Goal: Navigation & Orientation: Find specific page/section

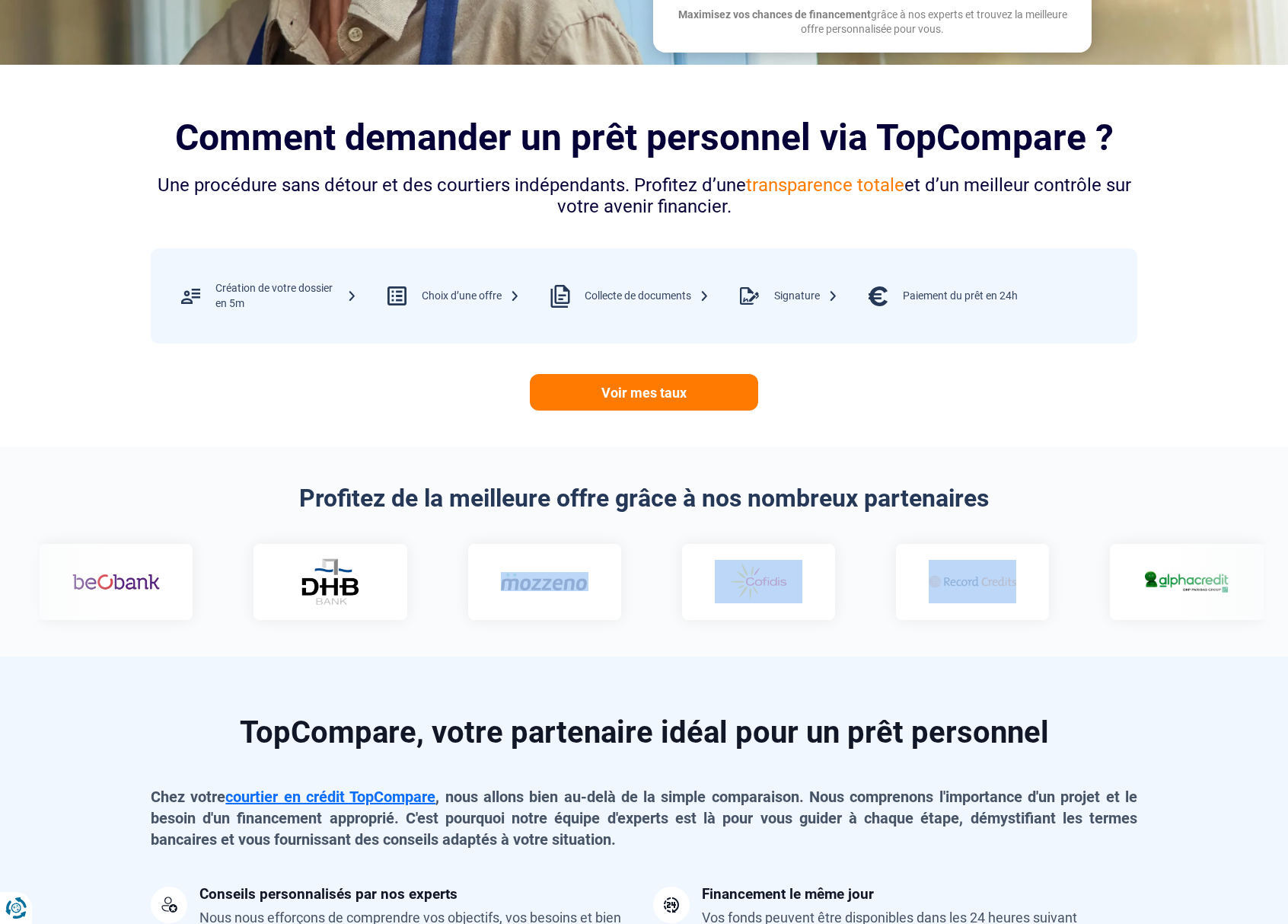
drag, startPoint x: 853, startPoint y: 603, endPoint x: 460, endPoint y: 608, distance: 393.0
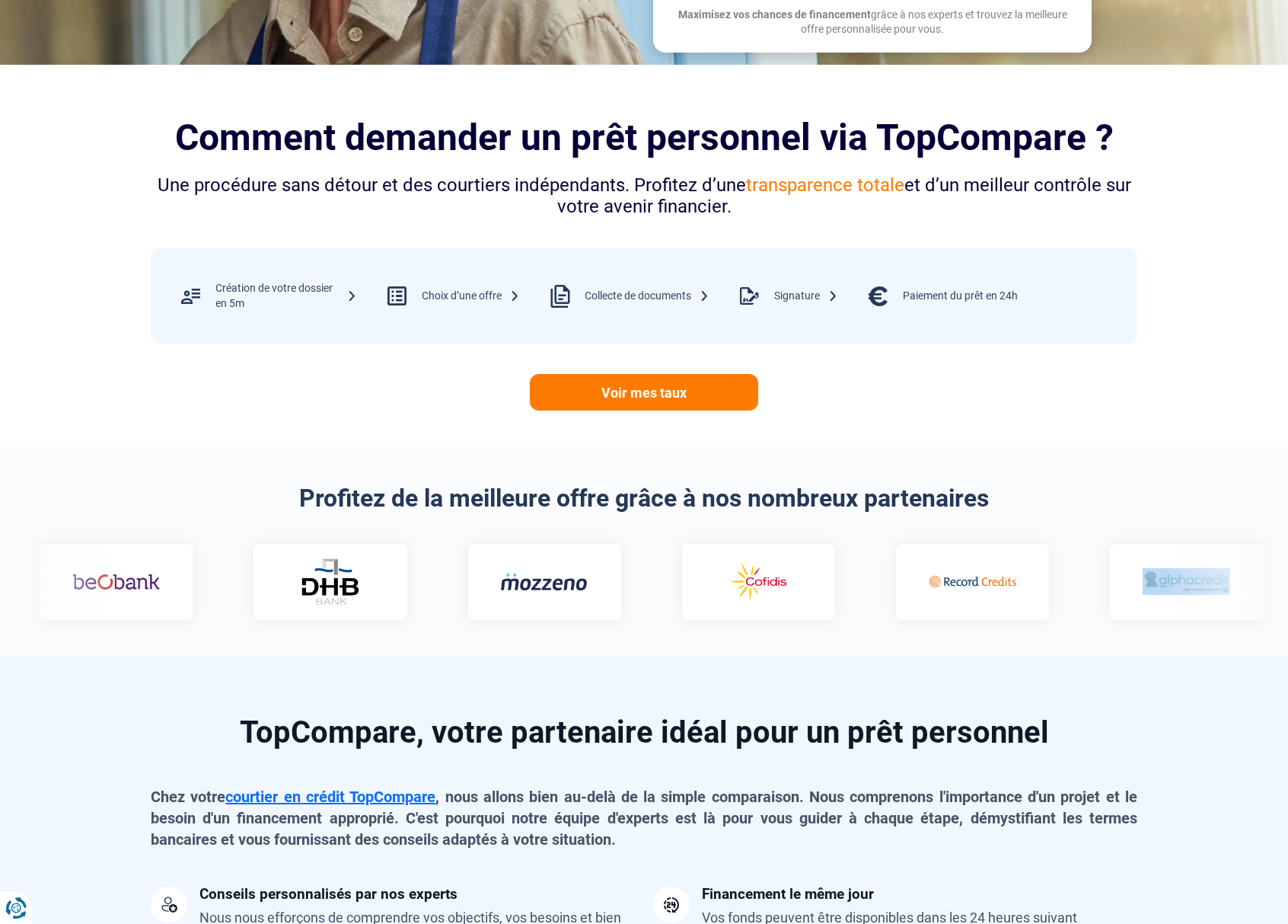
drag, startPoint x: 1073, startPoint y: 597, endPoint x: 1061, endPoint y: 592, distance: 13.0
click at [1109, 591] on div at bounding box center [1185, 581] width 153 height 76
drag, startPoint x: 1189, startPoint y: 593, endPoint x: 828, endPoint y: 582, distance: 361.2
click at [806, 582] on div at bounding box center [644, 581] width 1270 height 76
click at [1142, 577] on img at bounding box center [1186, 580] width 88 height 26
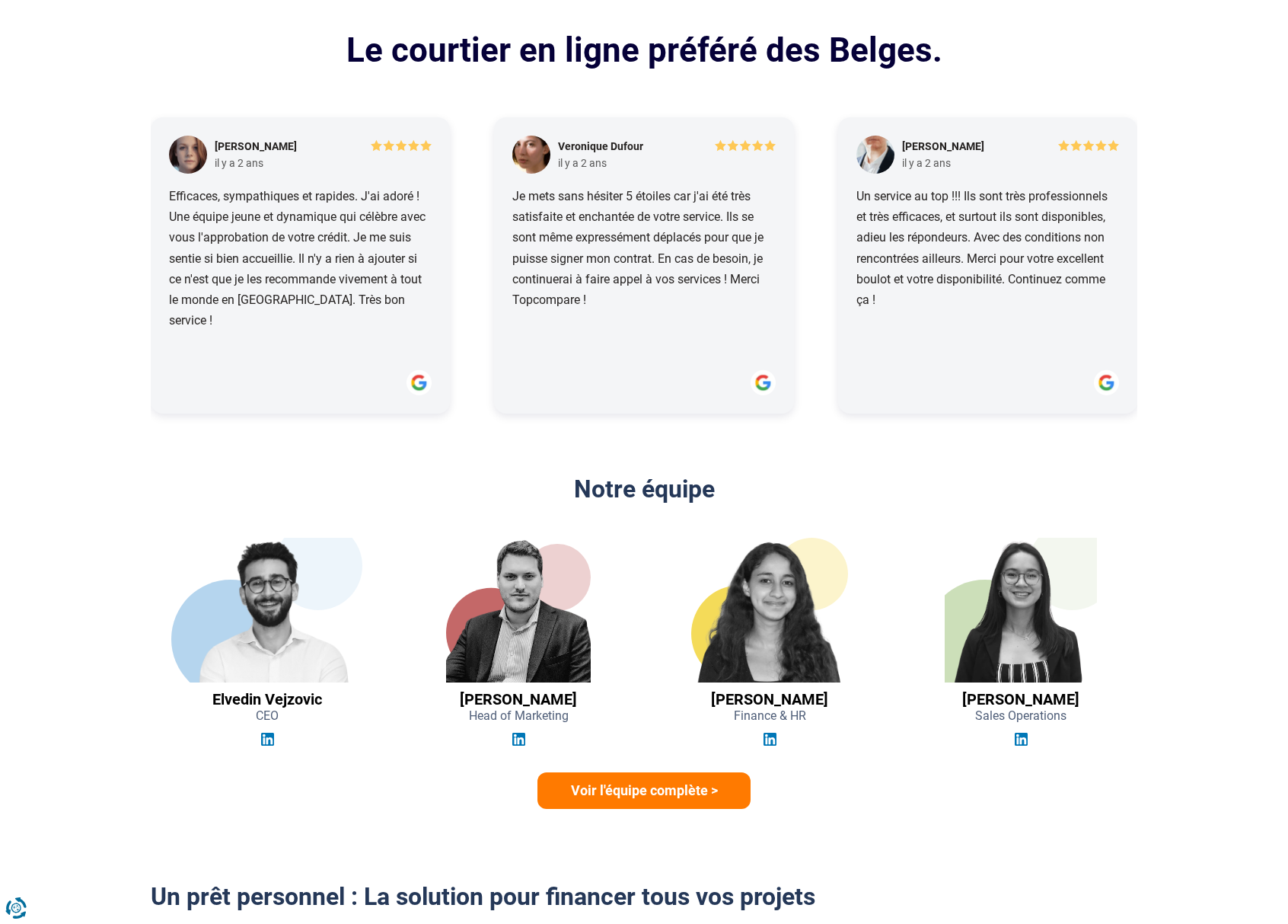
scroll to position [1906, 0]
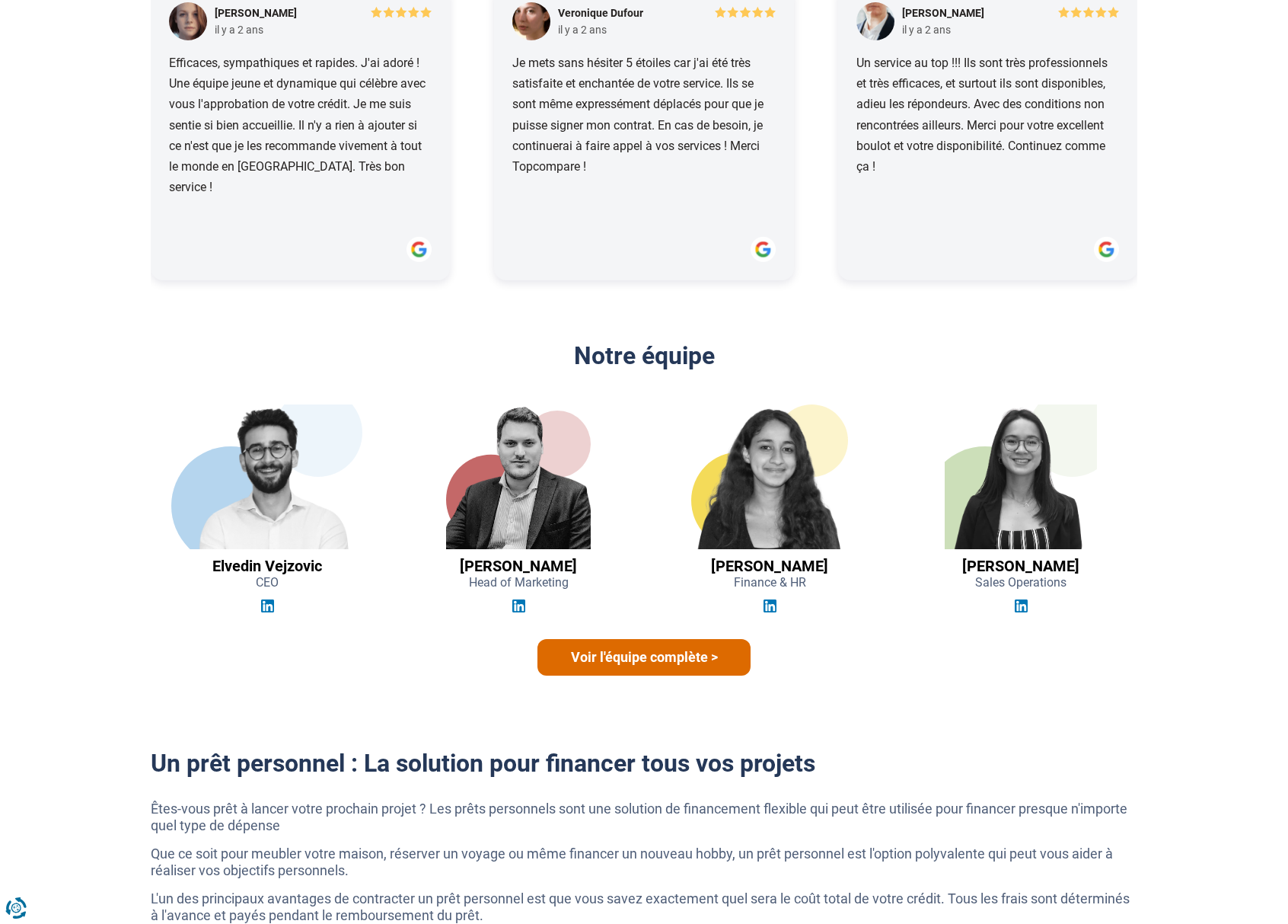
click at [738, 653] on link "Voir l'équipe complète >" at bounding box center [644, 657] width 213 height 37
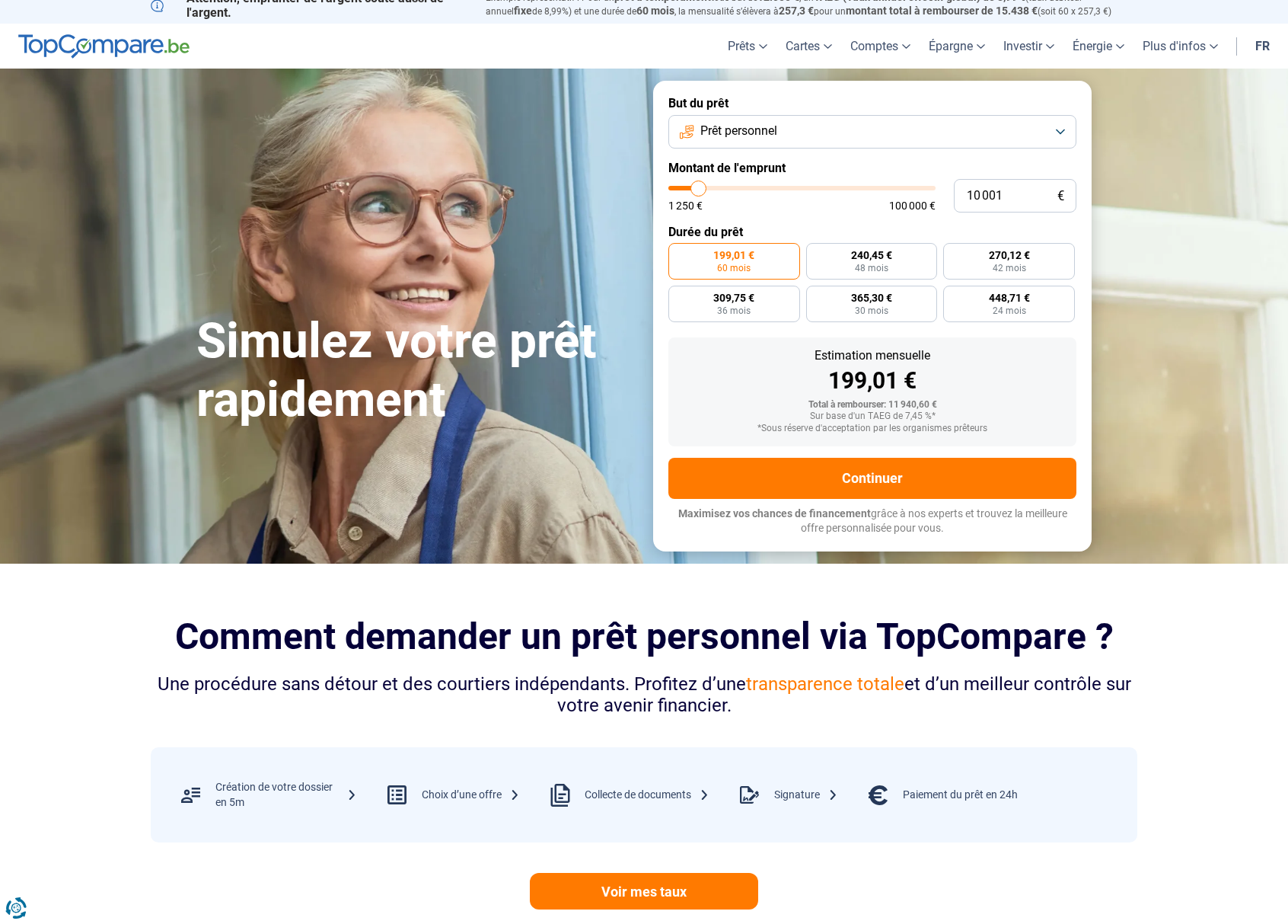
scroll to position [0, 0]
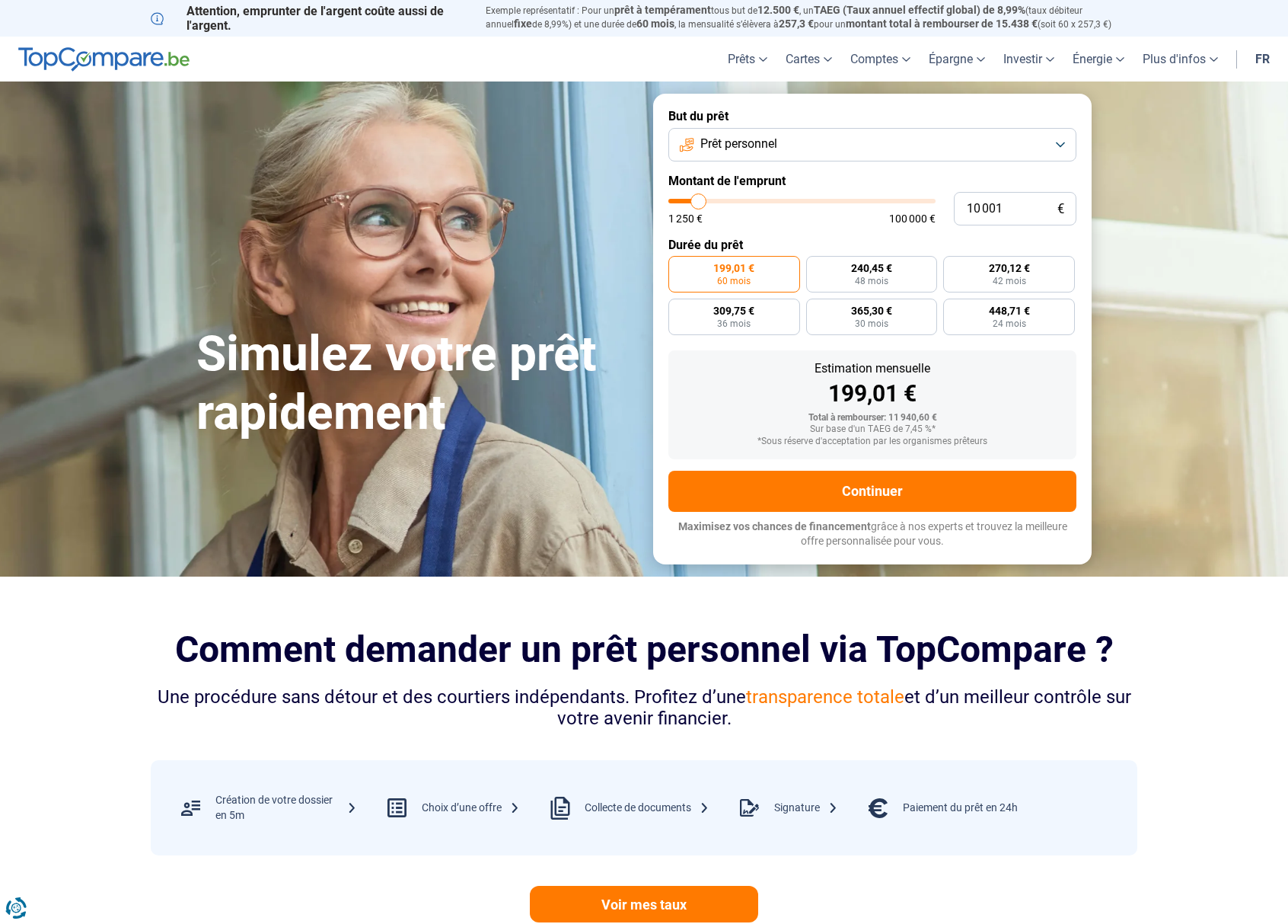
drag, startPoint x: 407, startPoint y: 185, endPoint x: 414, endPoint y: 180, distance: 8.6
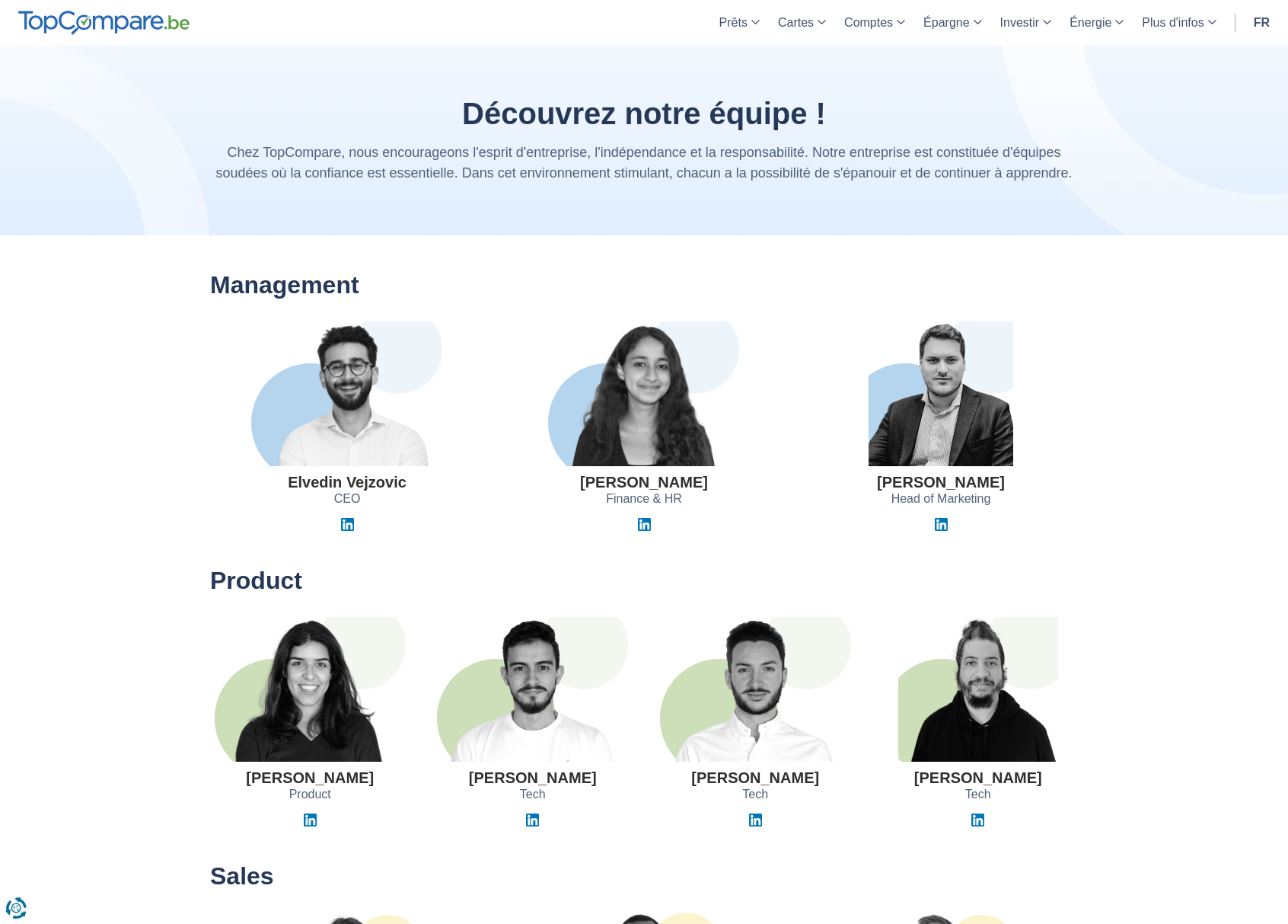
drag, startPoint x: 40, startPoint y: 176, endPoint x: 47, endPoint y: 171, distance: 8.6
